Goal: Task Accomplishment & Management: Manage account settings

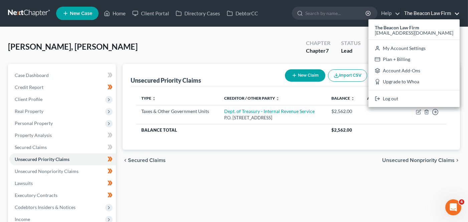
click at [123, 42] on div "[PERSON_NAME], [PERSON_NAME] Upgraded Chapter Chapter 7 Status [GEOGRAPHIC_DATA…" at bounding box center [234, 49] width 452 height 29
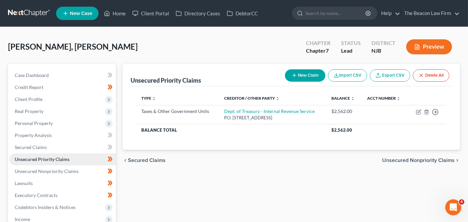
click at [28, 161] on span "Unsecured Priority Claims" at bounding box center [42, 160] width 55 height 6
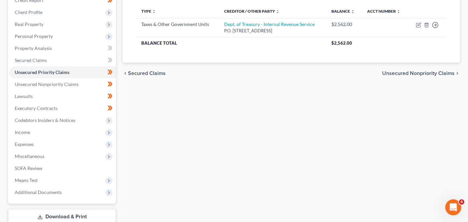
scroll to position [131, 0]
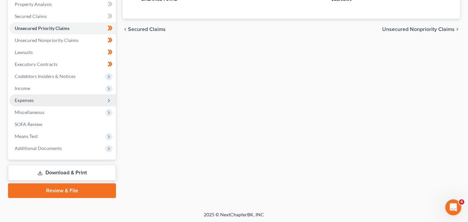
click at [88, 104] on span "Expenses" at bounding box center [62, 100] width 107 height 12
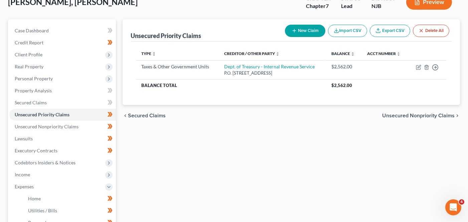
scroll to position [0, 0]
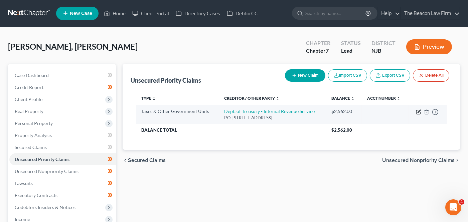
click at [419, 112] on icon "button" at bounding box center [418, 112] width 5 height 5
select select "0"
select select "39"
select select "0"
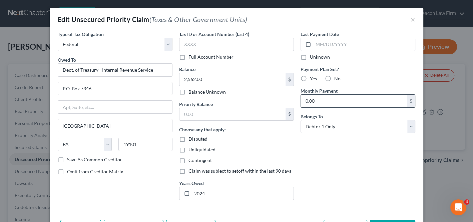
click at [373, 94] on div "Monthly Payment 0.00 $" at bounding box center [358, 97] width 115 height 20
click at [372, 95] on input "0.00" at bounding box center [354, 101] width 106 height 13
click at [413, 20] on div "Edit Unsecured Priority Claim (Taxes & Other Government Units) ×" at bounding box center [237, 19] width 374 height 23
click at [412, 20] on button "×" at bounding box center [413, 19] width 5 height 8
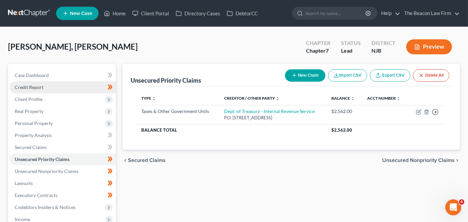
click at [72, 87] on link "Credit Report" at bounding box center [62, 87] width 107 height 12
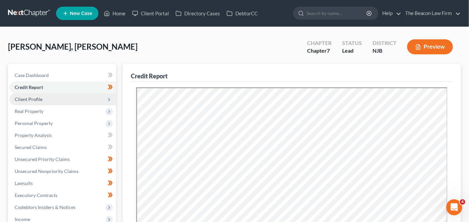
click at [27, 98] on span "Client Profile" at bounding box center [29, 99] width 28 height 6
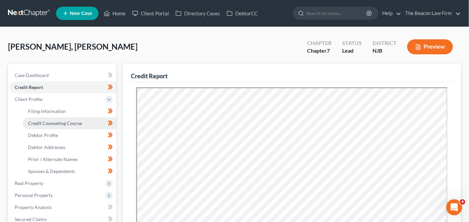
click at [36, 118] on link "Credit Counseling Course" at bounding box center [69, 124] width 93 height 12
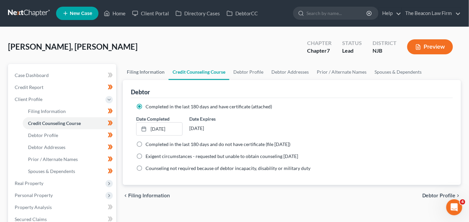
click at [144, 68] on link "Filing Information" at bounding box center [146, 72] width 46 height 16
select select "1"
select select "0"
select select "11"
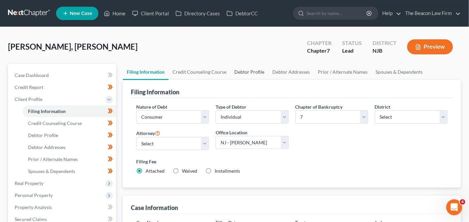
click at [236, 69] on link "Debtor Profile" at bounding box center [249, 72] width 38 height 16
select select "1"
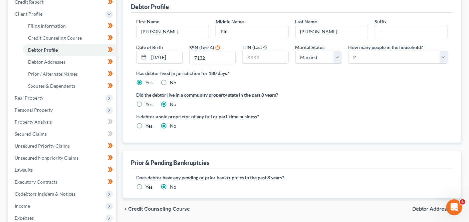
scroll to position [203, 0]
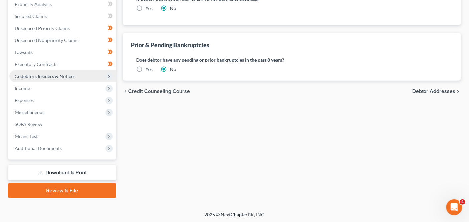
click at [85, 79] on span "Codebtors Insiders & Notices" at bounding box center [62, 76] width 107 height 12
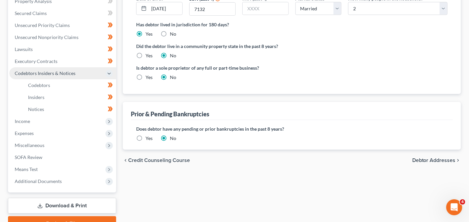
scroll to position [131, 0]
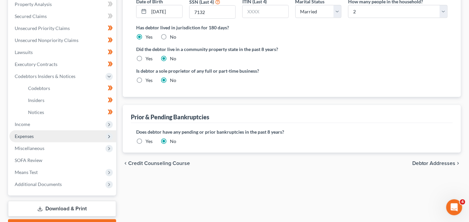
click at [82, 131] on span "Expenses" at bounding box center [62, 137] width 107 height 12
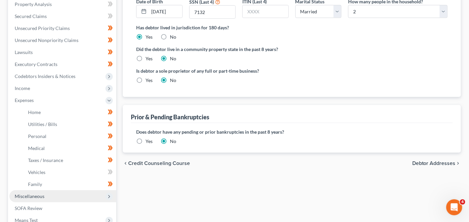
click at [76, 201] on span "Miscellaneous" at bounding box center [62, 197] width 107 height 12
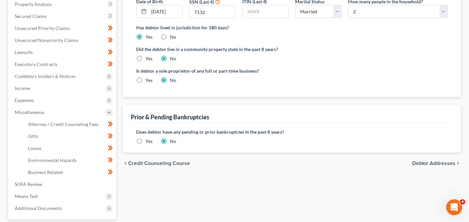
click at [467, 41] on div "[PERSON_NAME], [PERSON_NAME] Upgraded Chapter Chapter 7 Status Lead District [G…" at bounding box center [234, 84] width 469 height 376
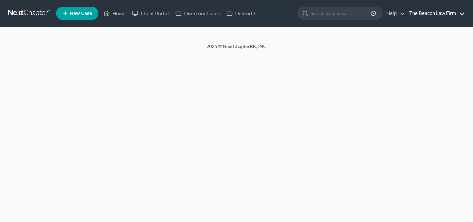
click at [440, 13] on link "The Beacon Law Firm" at bounding box center [435, 13] width 59 height 12
select select "24"
select select "9"
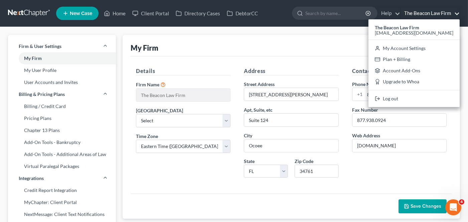
click at [154, 181] on div "Details Firm Name * The Beacon Law Firm Primary District Select Alabama - Middl…" at bounding box center [183, 125] width 108 height 116
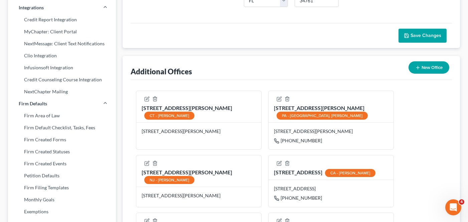
scroll to position [208, 0]
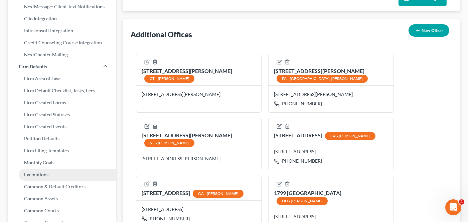
click at [67, 175] on link "Exemptions" at bounding box center [62, 175] width 108 height 12
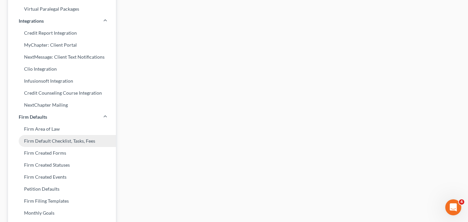
scroll to position [23, 0]
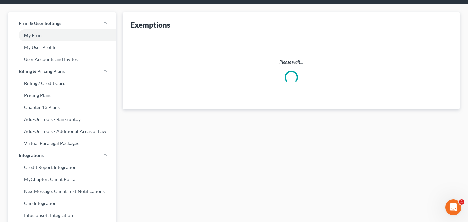
select select "0"
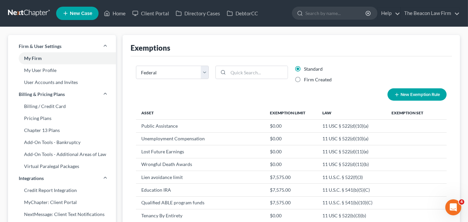
scroll to position [0, 0]
click at [172, 78] on select "State Federal AL AK AR AZ CA CO CT DE DC FL GA GU HI ID IL IN IA KS KY LA ME MD…" at bounding box center [172, 72] width 72 height 13
select select "22"
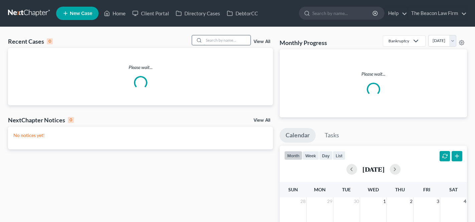
click at [225, 40] on input "search" at bounding box center [227, 40] width 47 height 10
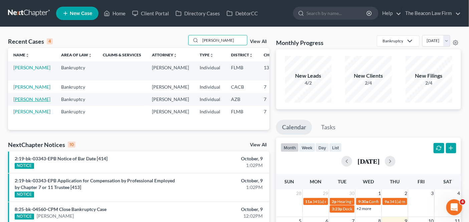
type input "[PERSON_NAME]"
click at [19, 102] on link "[PERSON_NAME]" at bounding box center [31, 99] width 37 height 6
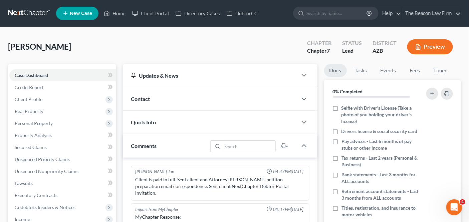
scroll to position [145, 0]
